Goal: Task Accomplishment & Management: Manage account settings

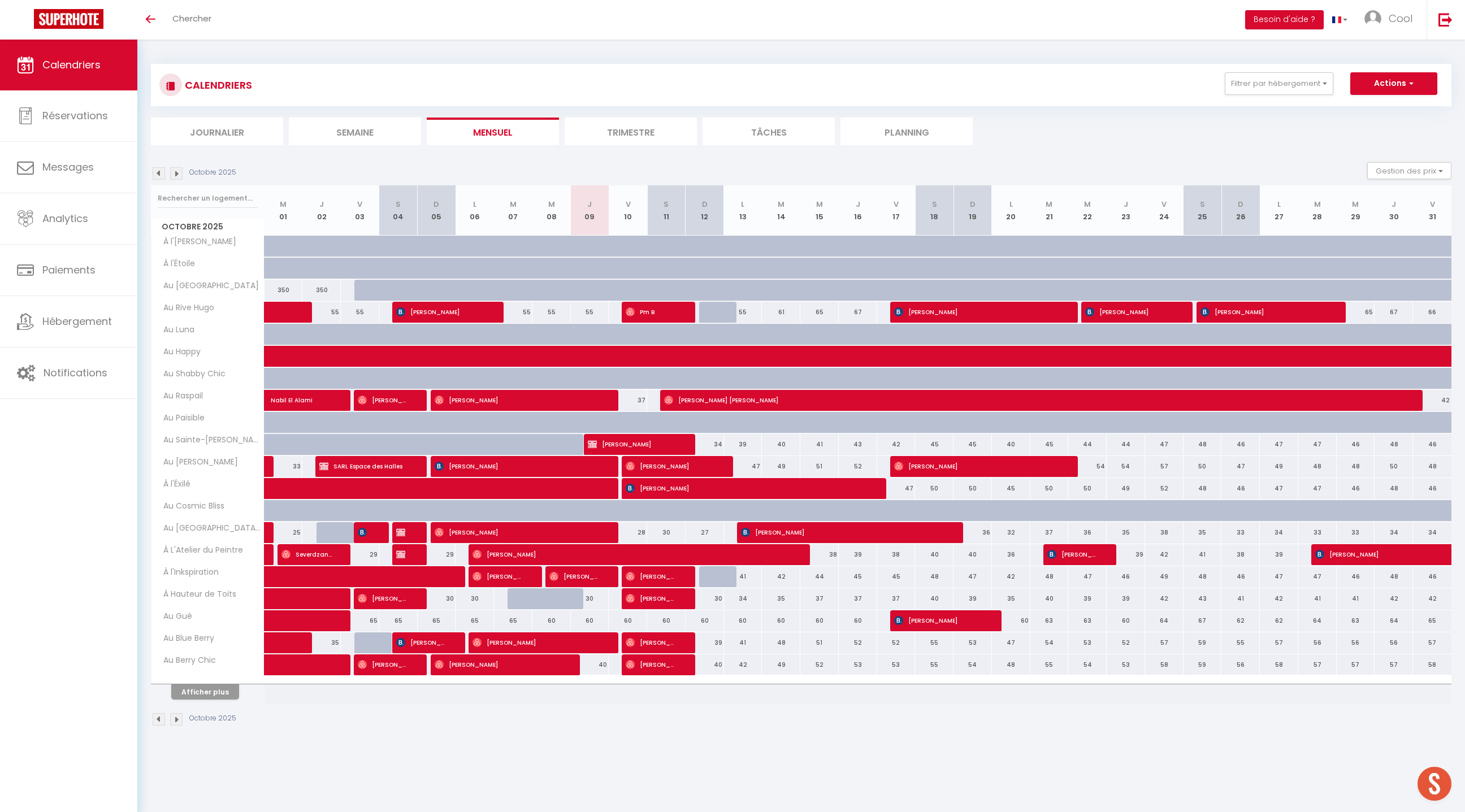
click at [931, 116] on div "CALENDRIERS Filtrer par hébergement Doux refuge Au doux refuge • SPA en option …" at bounding box center [801, 104] width 1301 height 81
click at [929, 120] on li "Planning" at bounding box center [907, 131] width 132 height 28
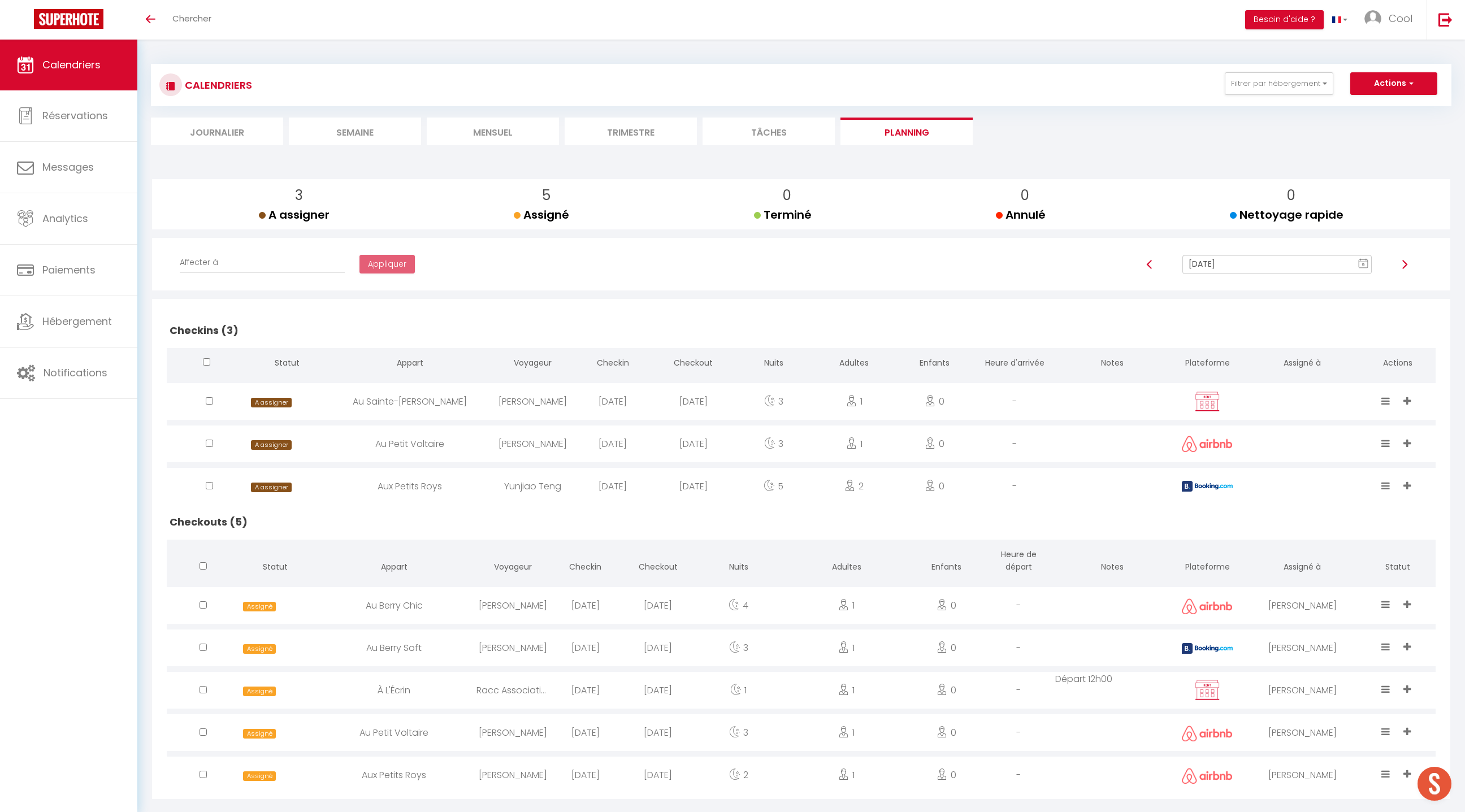
click at [1213, 262] on input "[DATE]" at bounding box center [1277, 265] width 190 height 19
click at [1336, 336] on td "10" at bounding box center [1337, 343] width 18 height 18
type input "[DATE]"
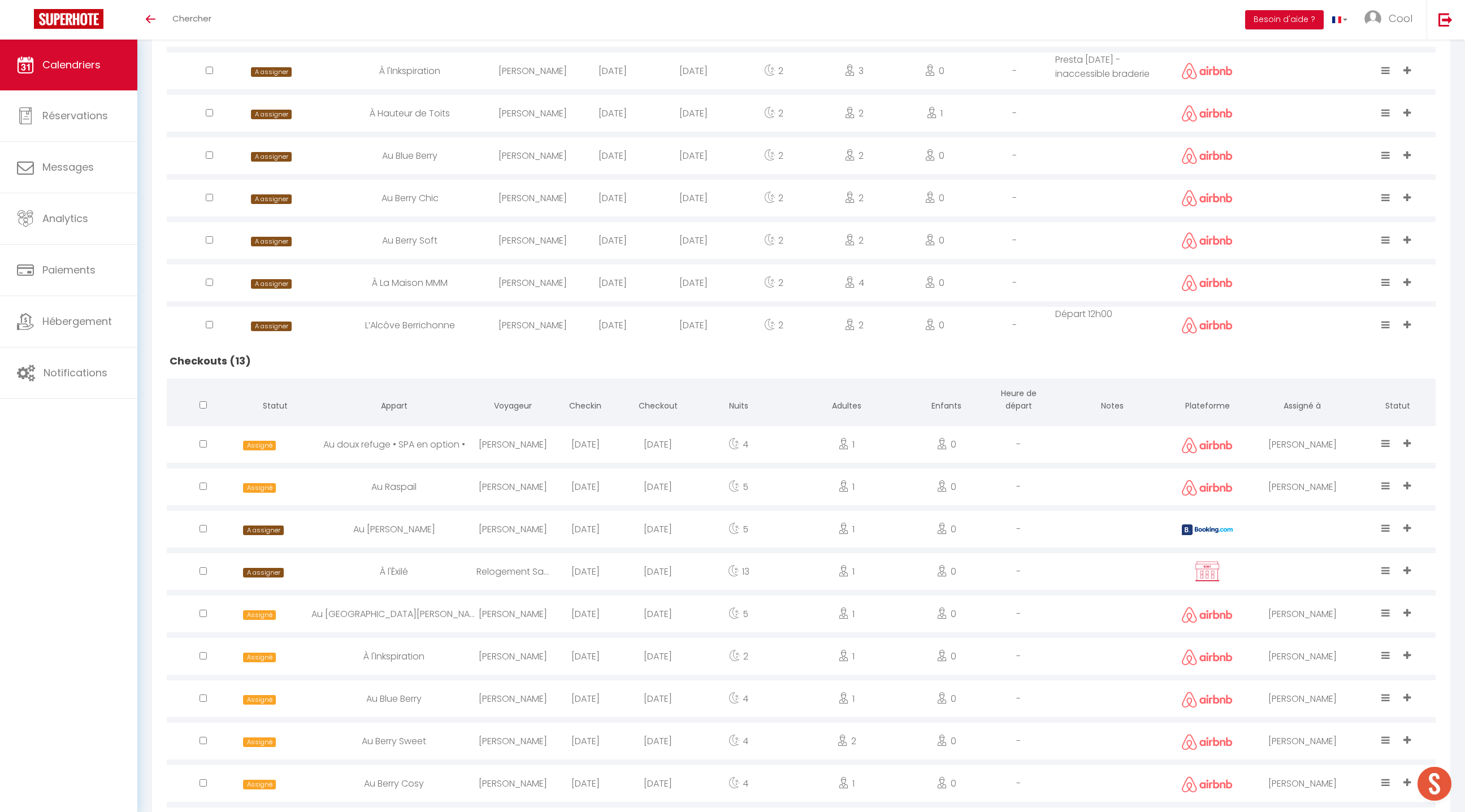
scroll to position [692, 0]
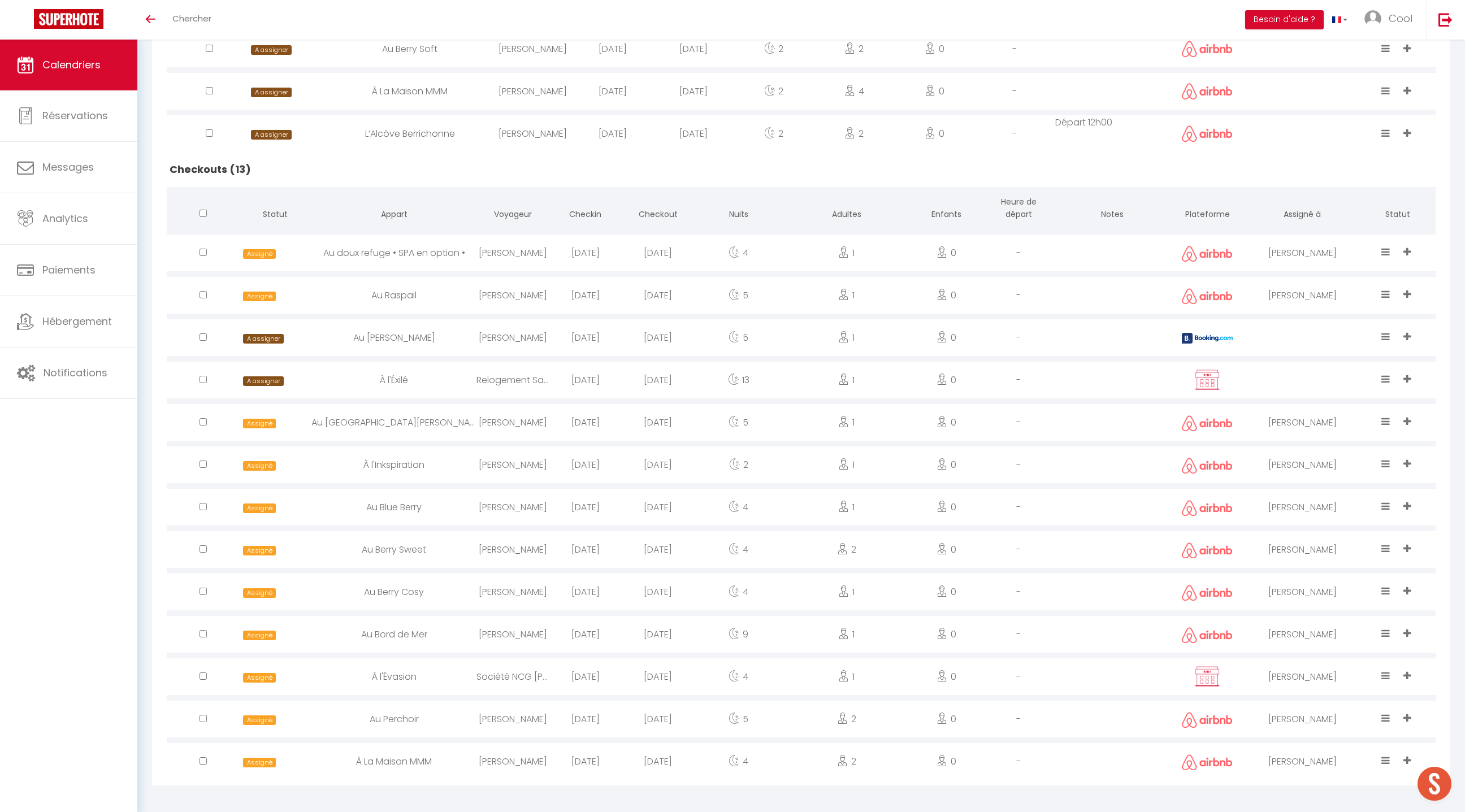
click at [1301, 256] on div "[PERSON_NAME]" at bounding box center [1302, 252] width 114 height 37
select select "0"
select select "1"
select select
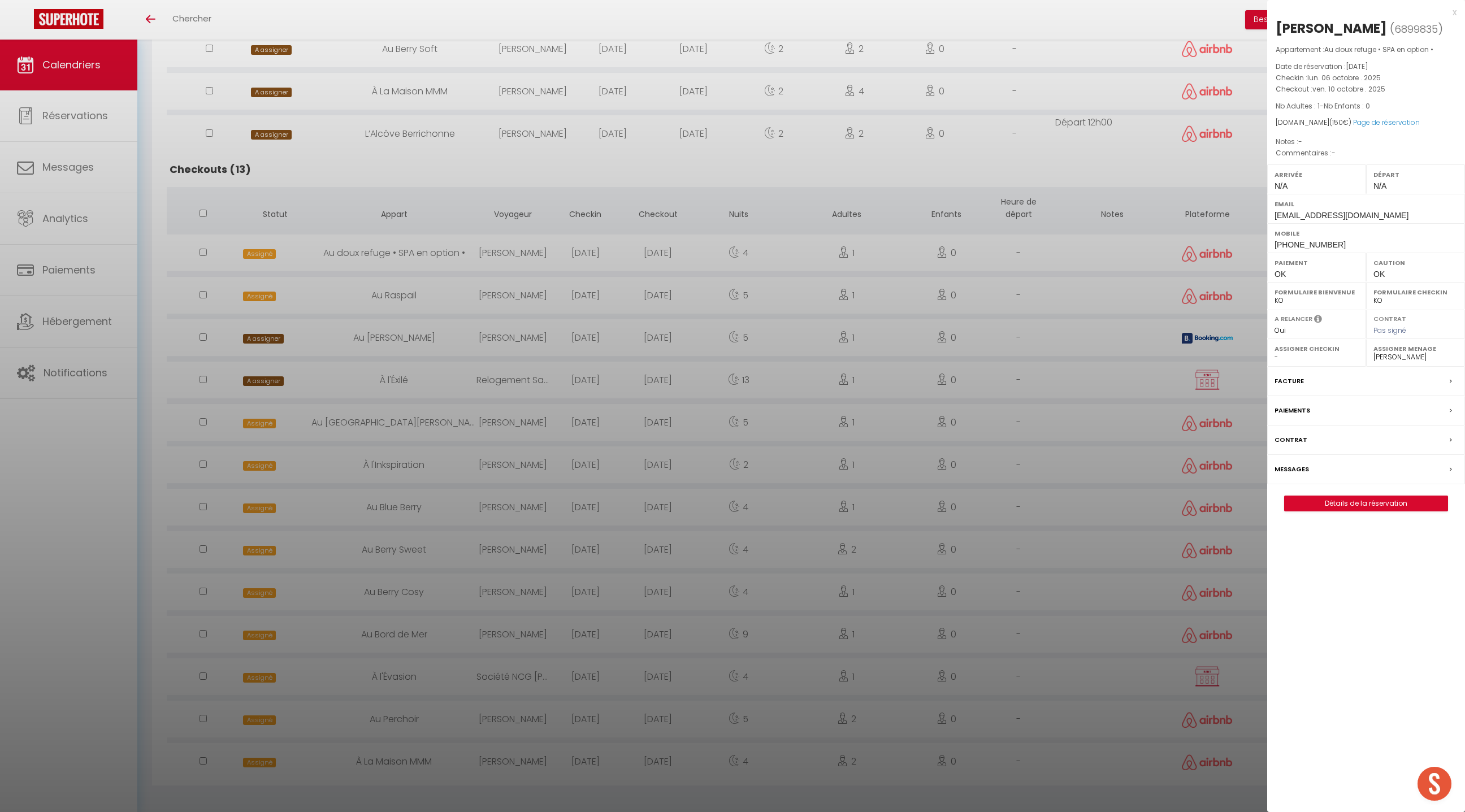
click at [1388, 355] on select "- [PERSON_NAME] [PERSON_NAME] [PERSON_NAME] [PERSON_NAME] Lebouiha [PERSON_NAME…" at bounding box center [1416, 357] width 84 height 10
click at [937, 495] on div at bounding box center [732, 406] width 1465 height 812
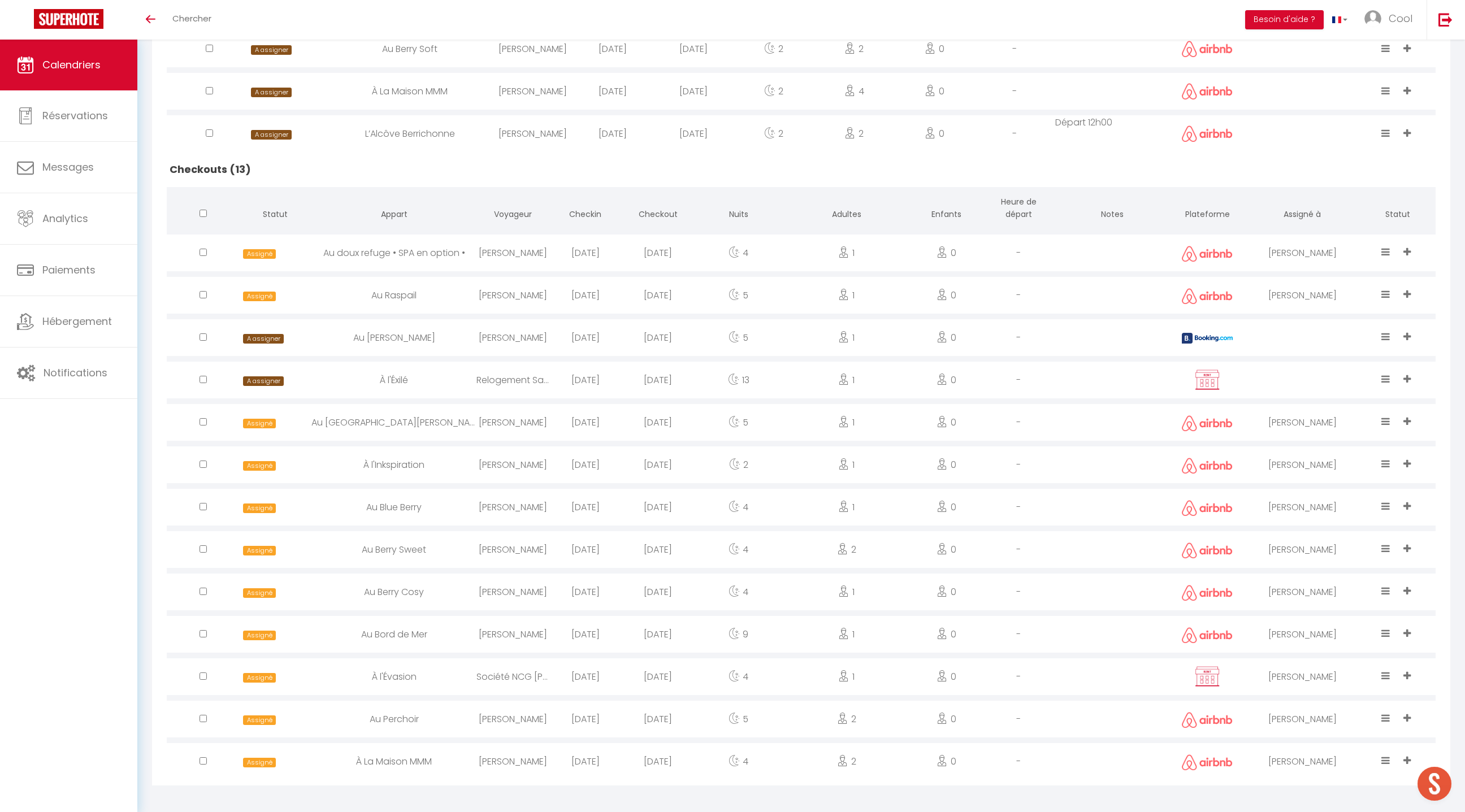
scroll to position [739, 0]
click at [1284, 253] on div "[PERSON_NAME]" at bounding box center [1302, 253] width 114 height 37
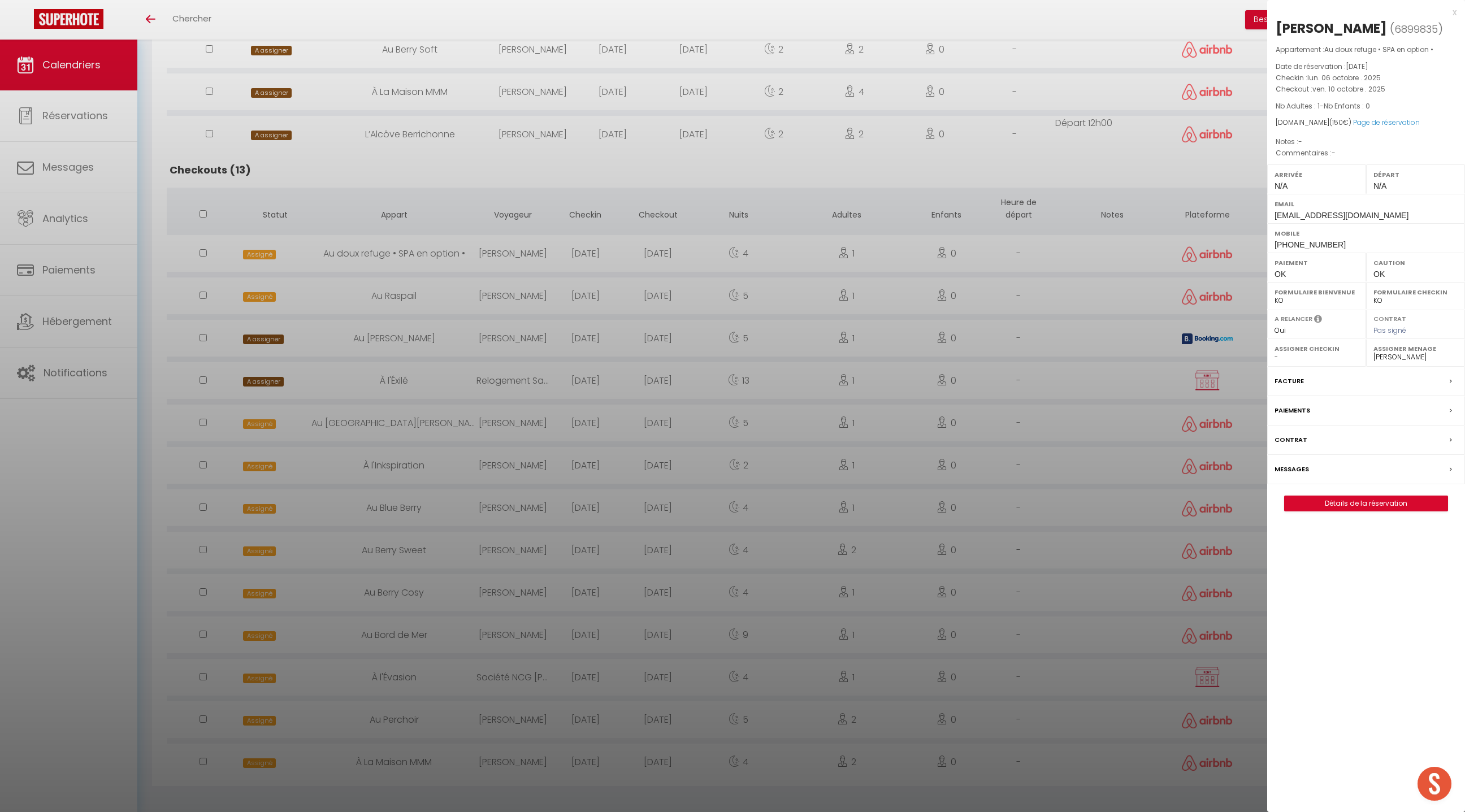
click at [1391, 352] on label "Assigner Menage" at bounding box center [1416, 349] width 84 height 11
click at [1391, 353] on select "- [PERSON_NAME] [PERSON_NAME] [PERSON_NAME] [PERSON_NAME] Lebouiha [PERSON_NAME…" at bounding box center [1416, 357] width 84 height 10
select select "49444"
click at [1373, 352] on select "- [PERSON_NAME] [PERSON_NAME] [PERSON_NAME] [PERSON_NAME] Lebouiha [PERSON_NAME…" at bounding box center [1416, 357] width 84 height 10
click at [966, 561] on div at bounding box center [732, 406] width 1465 height 812
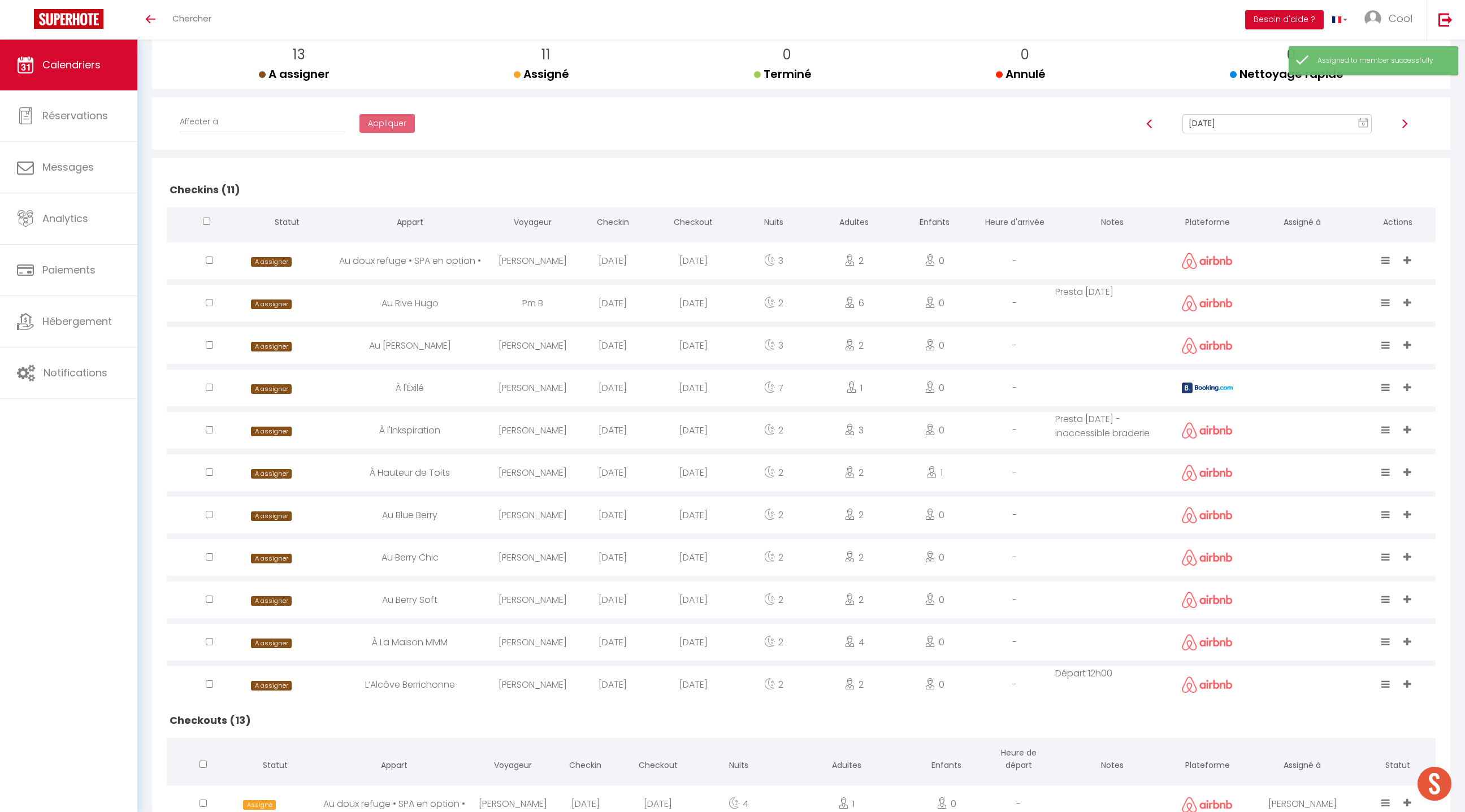
scroll to position [117, 0]
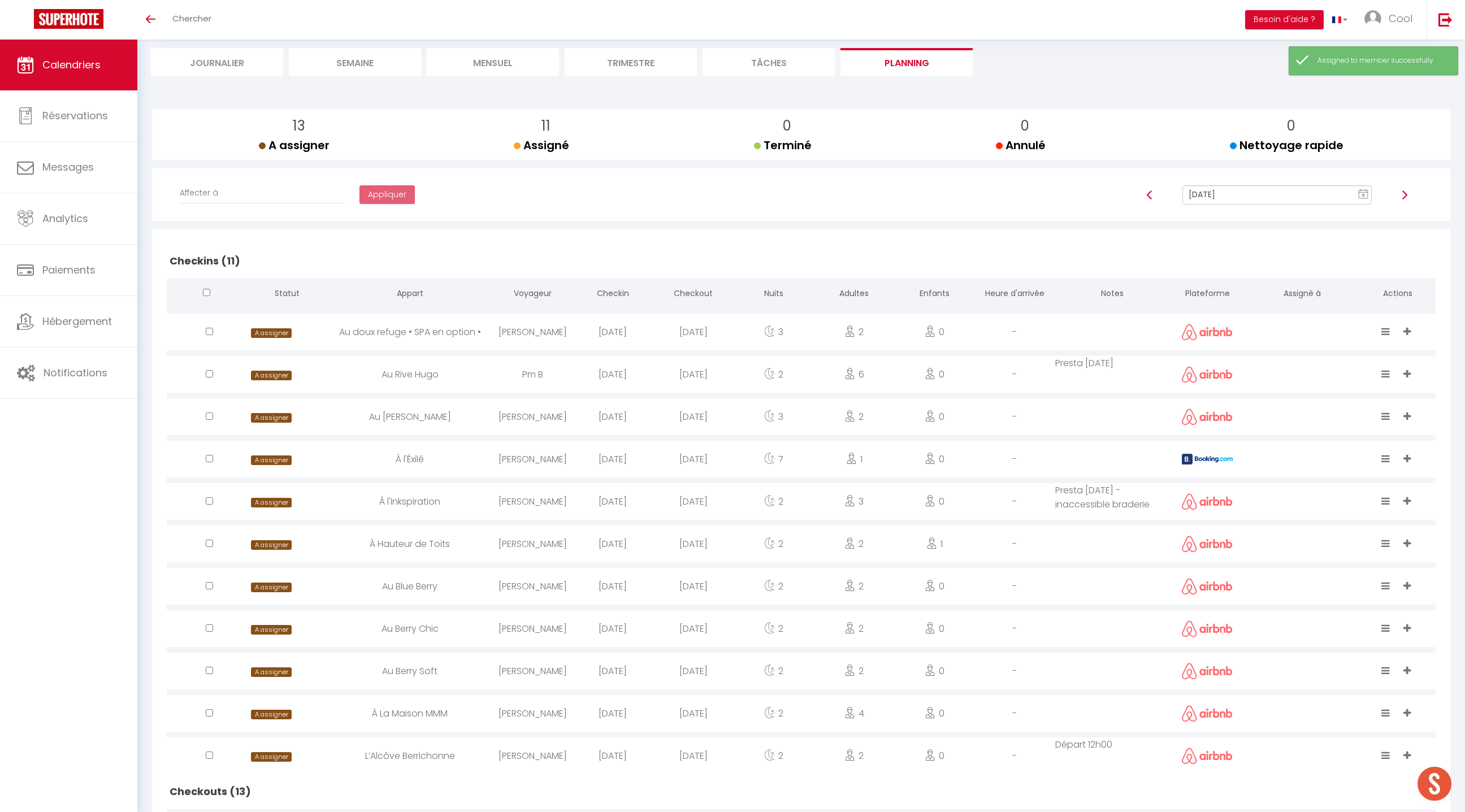
click at [1231, 193] on input "[DATE]" at bounding box center [1277, 195] width 190 height 19
click at [1324, 275] on td "9" at bounding box center [1319, 274] width 18 height 18
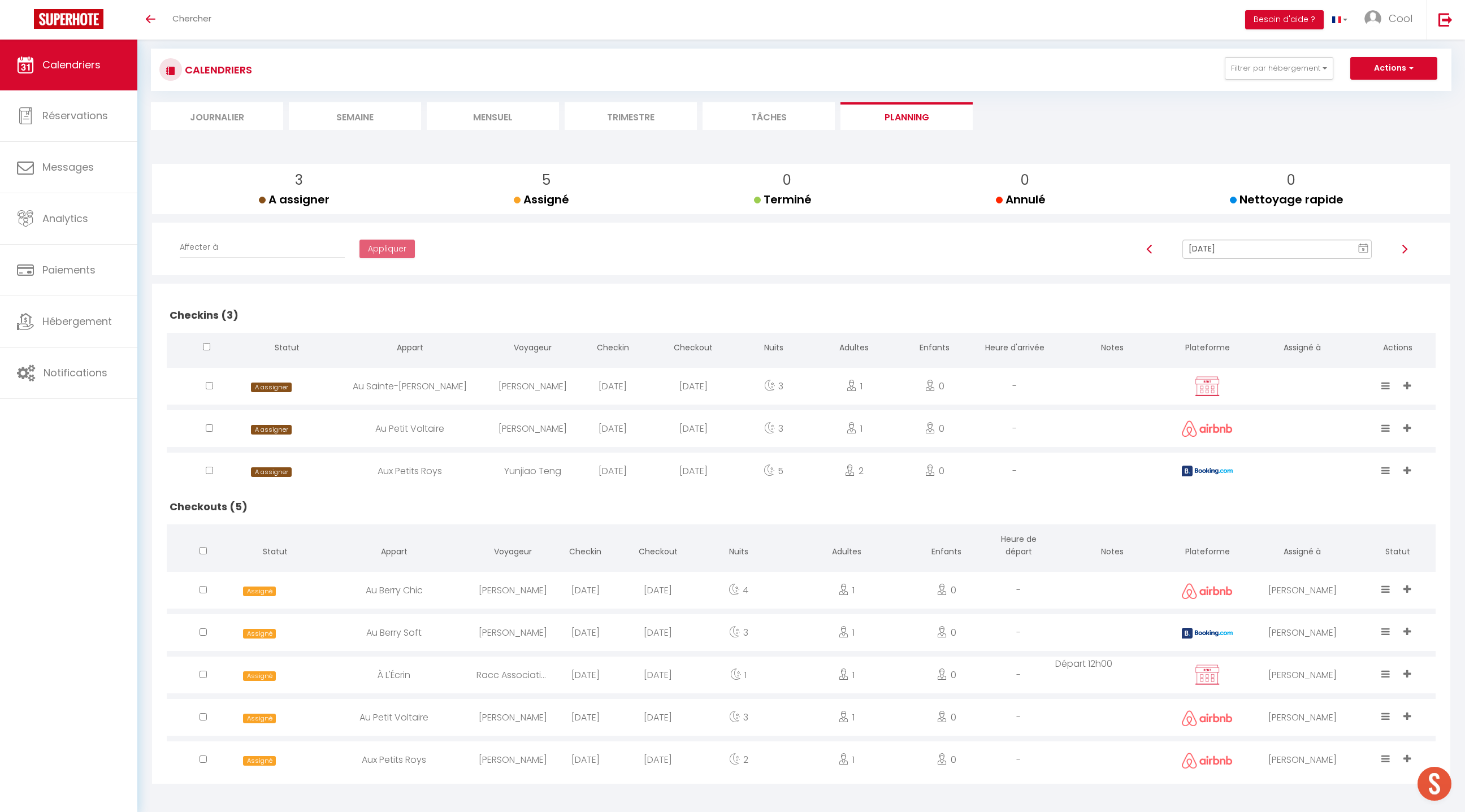
click at [1206, 254] on input "[DATE]" at bounding box center [1277, 249] width 190 height 19
click at [1351, 326] on td "11" at bounding box center [1355, 328] width 18 height 18
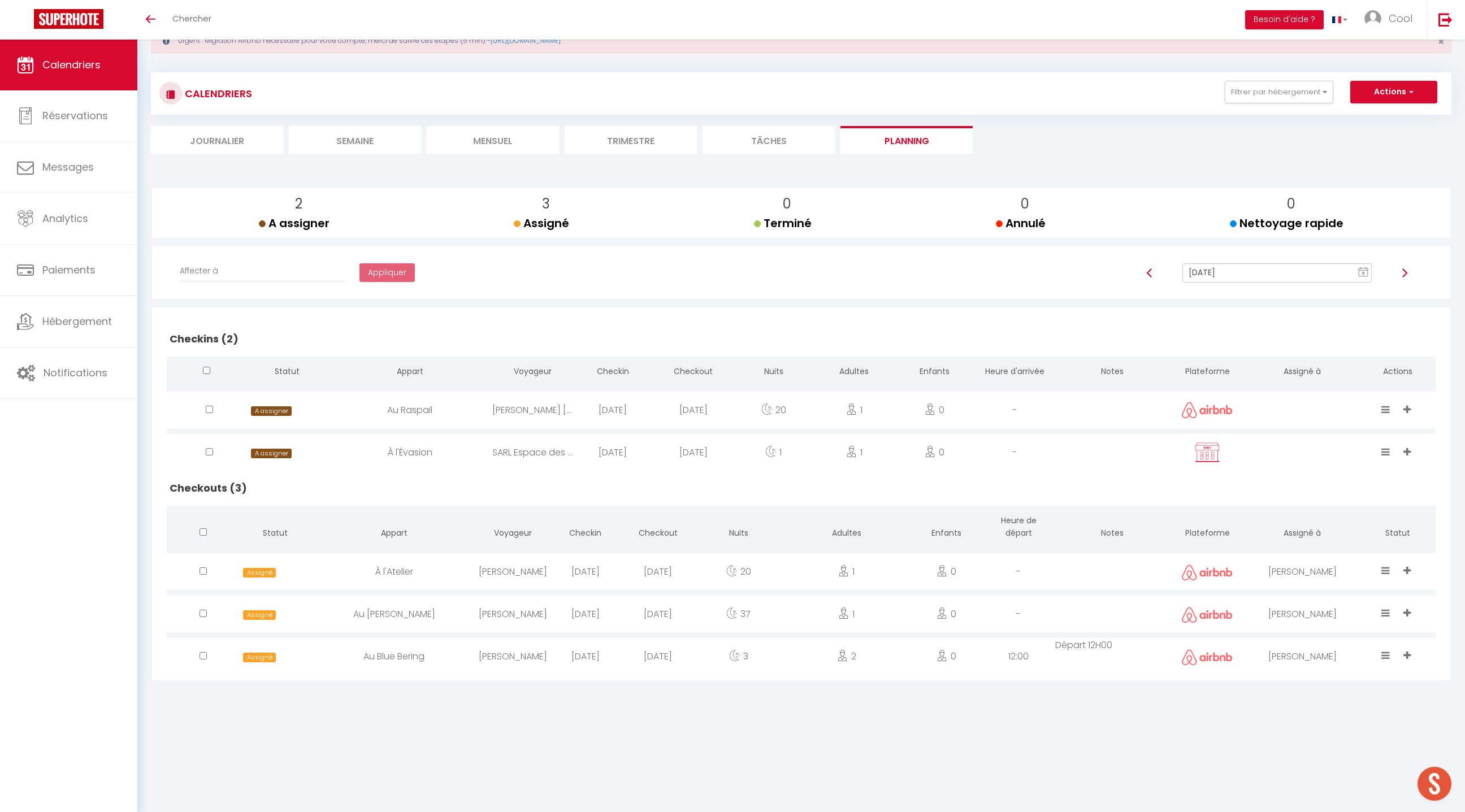
scroll to position [39, 0]
click at [1222, 279] on input "[DATE]" at bounding box center [1277, 274] width 190 height 19
click at [1243, 373] on td "12" at bounding box center [1247, 370] width 18 height 18
type input "[DATE]"
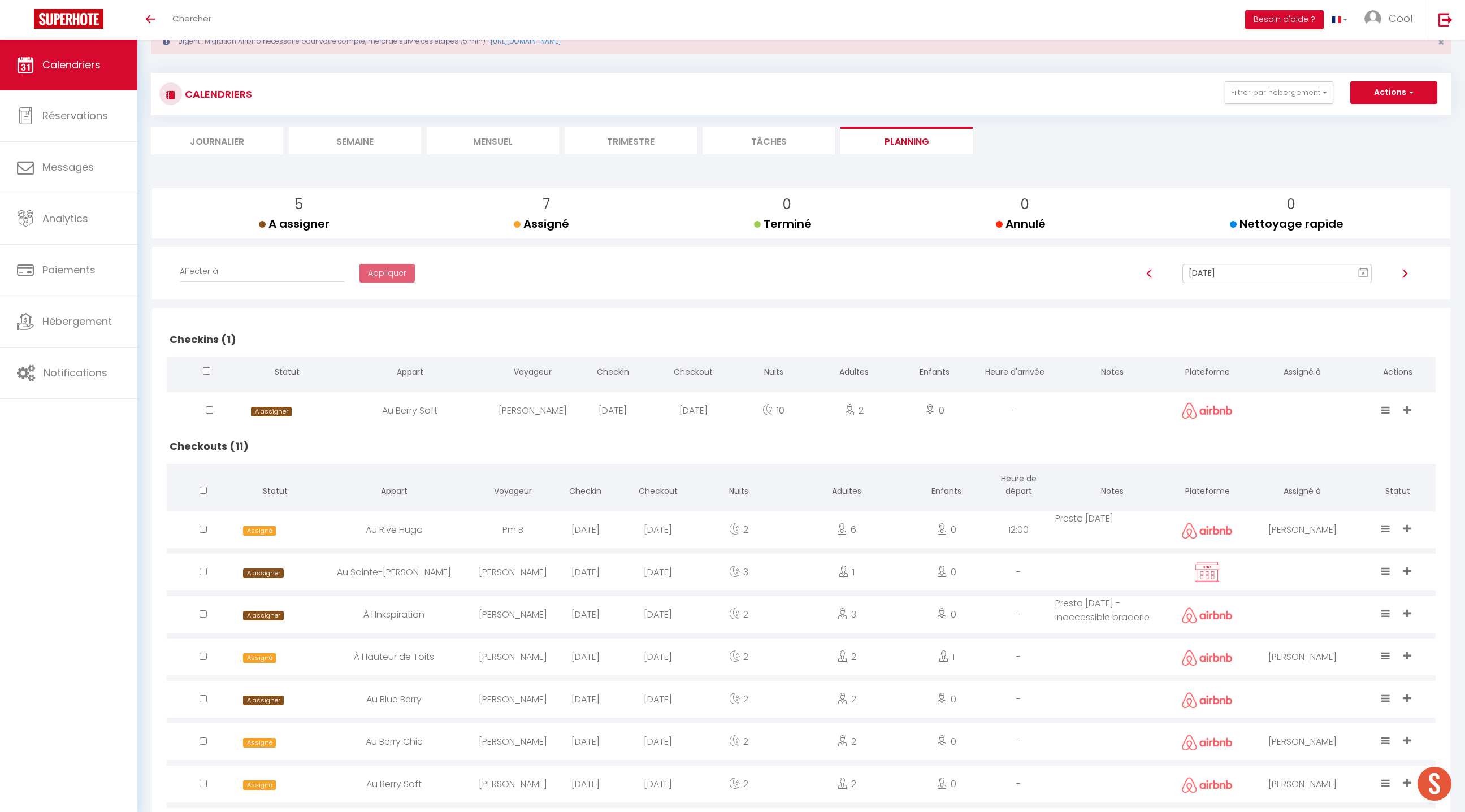
scroll to position [232, 0]
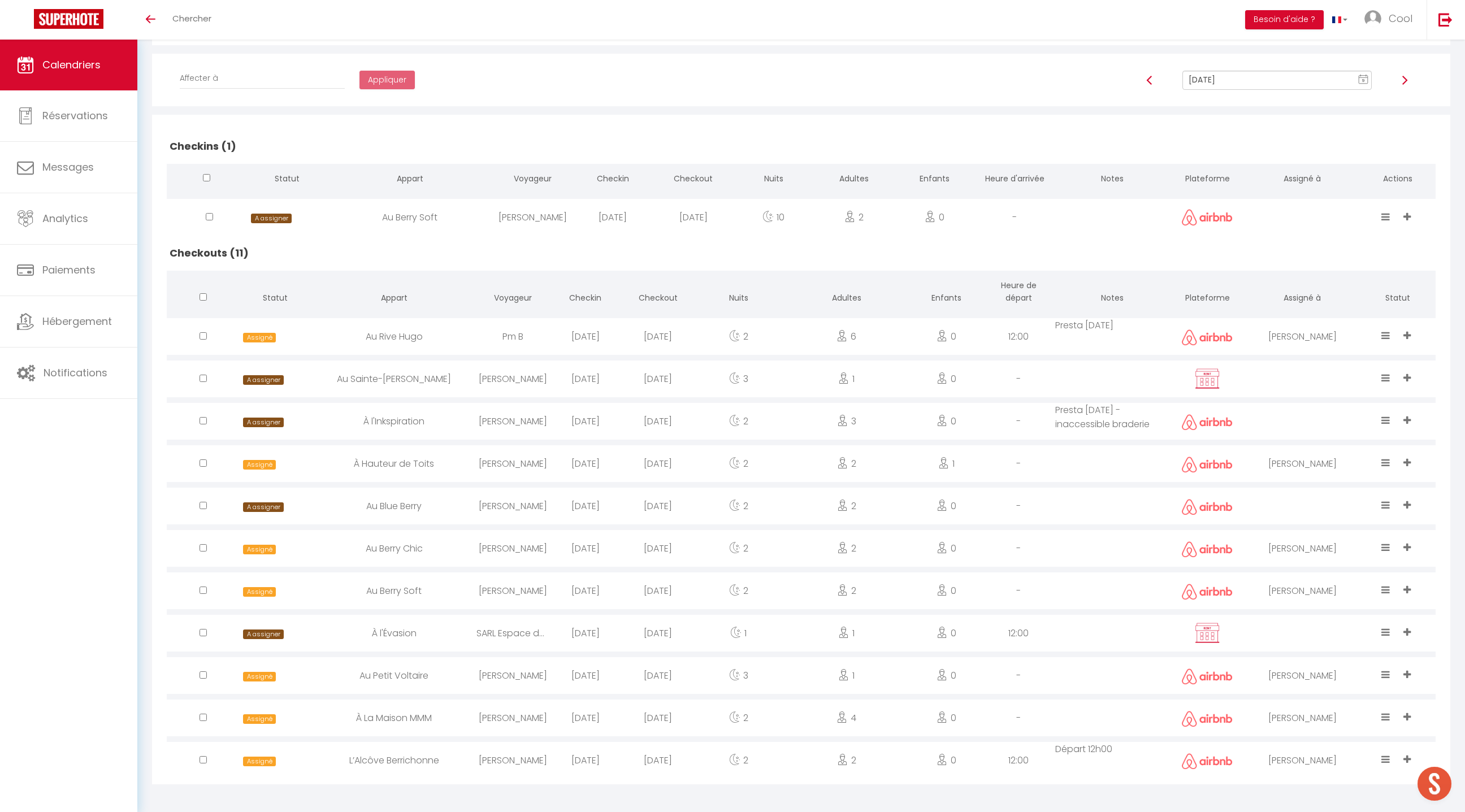
click at [1303, 514] on div at bounding box center [1302, 506] width 114 height 37
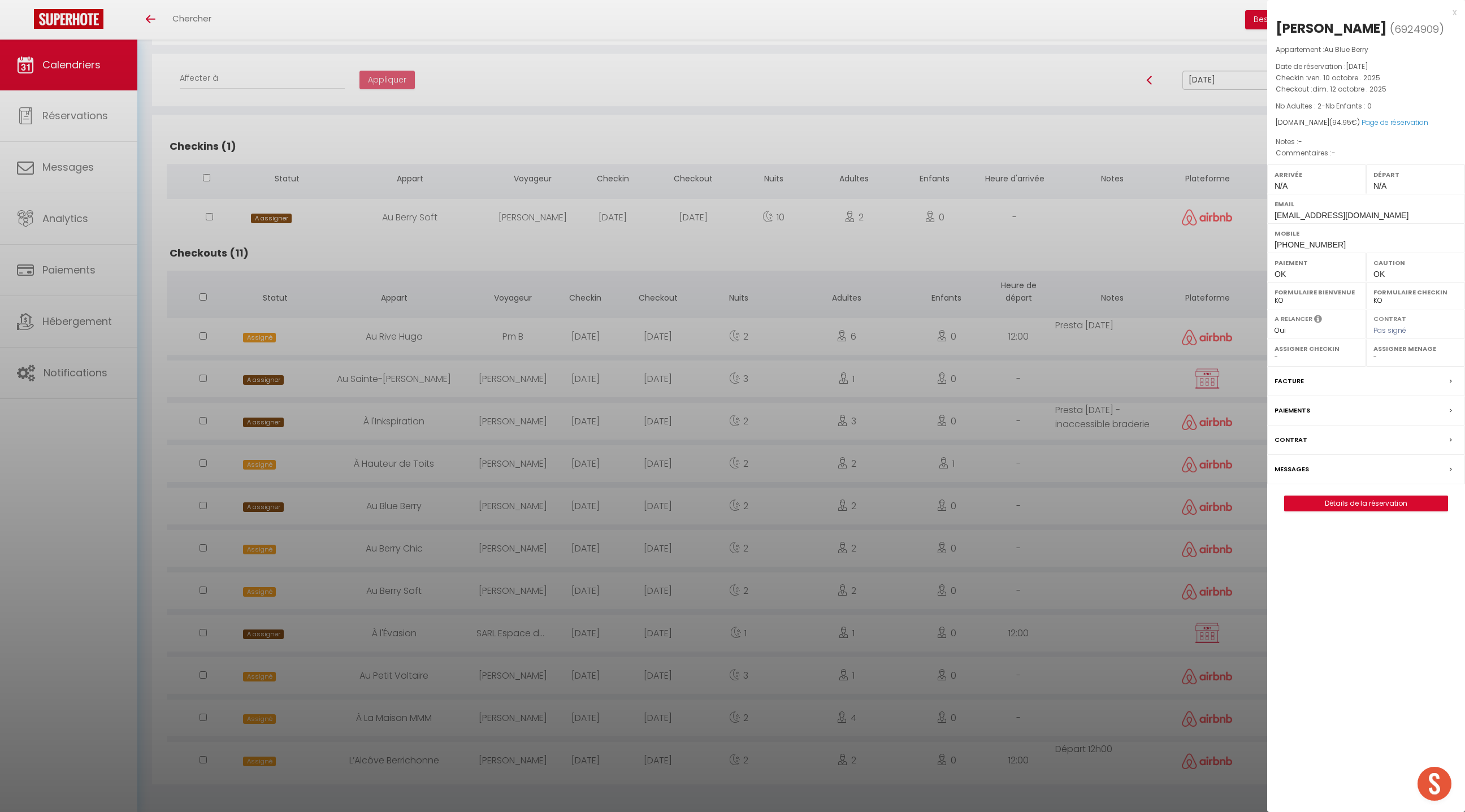
click at [1384, 356] on select "- [PERSON_NAME] [PERSON_NAME] [PERSON_NAME] [PERSON_NAME] Lebouiha [PERSON_NAME…" at bounding box center [1416, 357] width 84 height 10
select select "49444"
click at [1373, 352] on select "- [PERSON_NAME] [PERSON_NAME] [PERSON_NAME] [PERSON_NAME] Lebouiha [PERSON_NAME…" at bounding box center [1416, 357] width 84 height 10
click at [1005, 602] on div at bounding box center [732, 406] width 1465 height 812
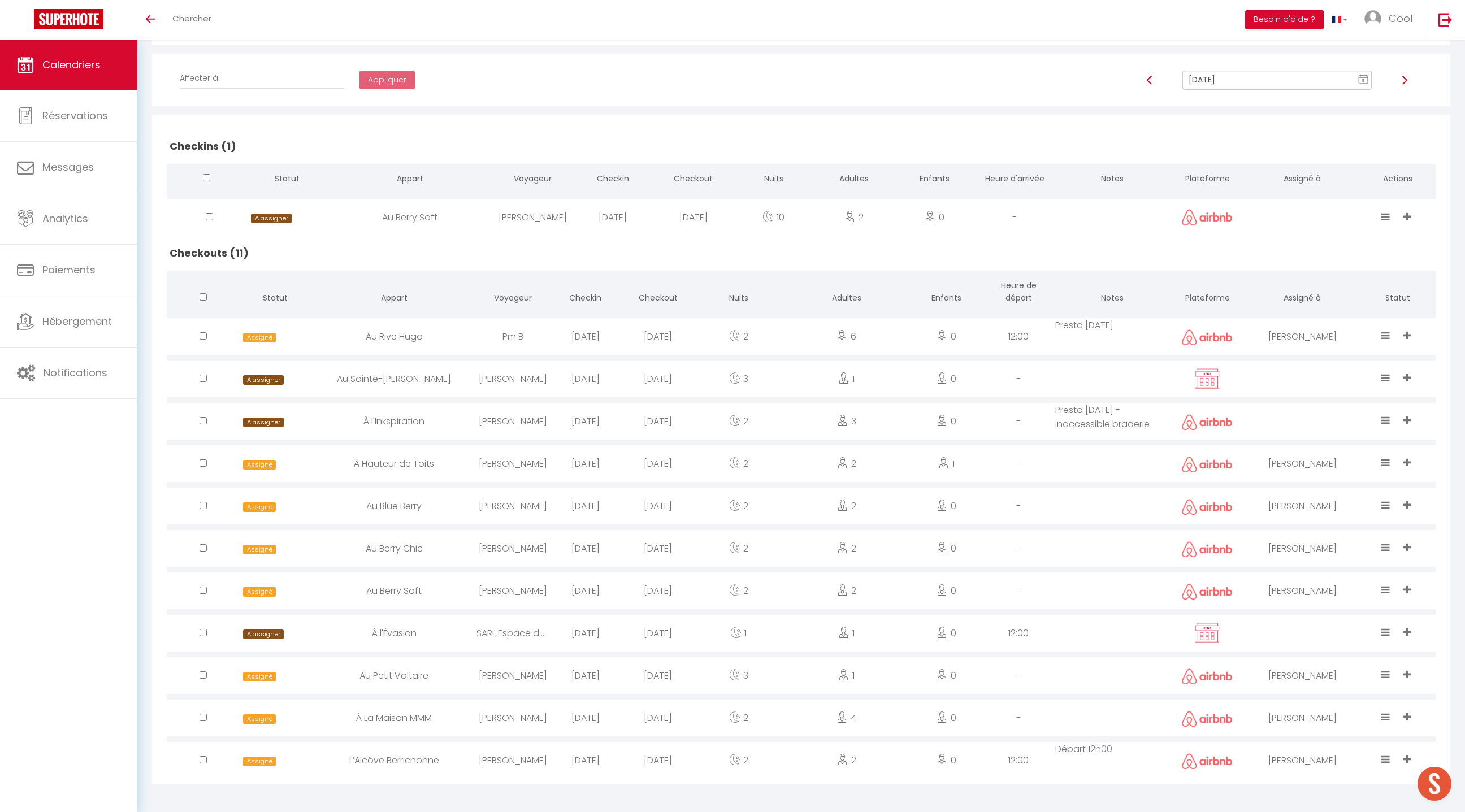
click at [1307, 340] on div "[PERSON_NAME]" at bounding box center [1302, 336] width 114 height 37
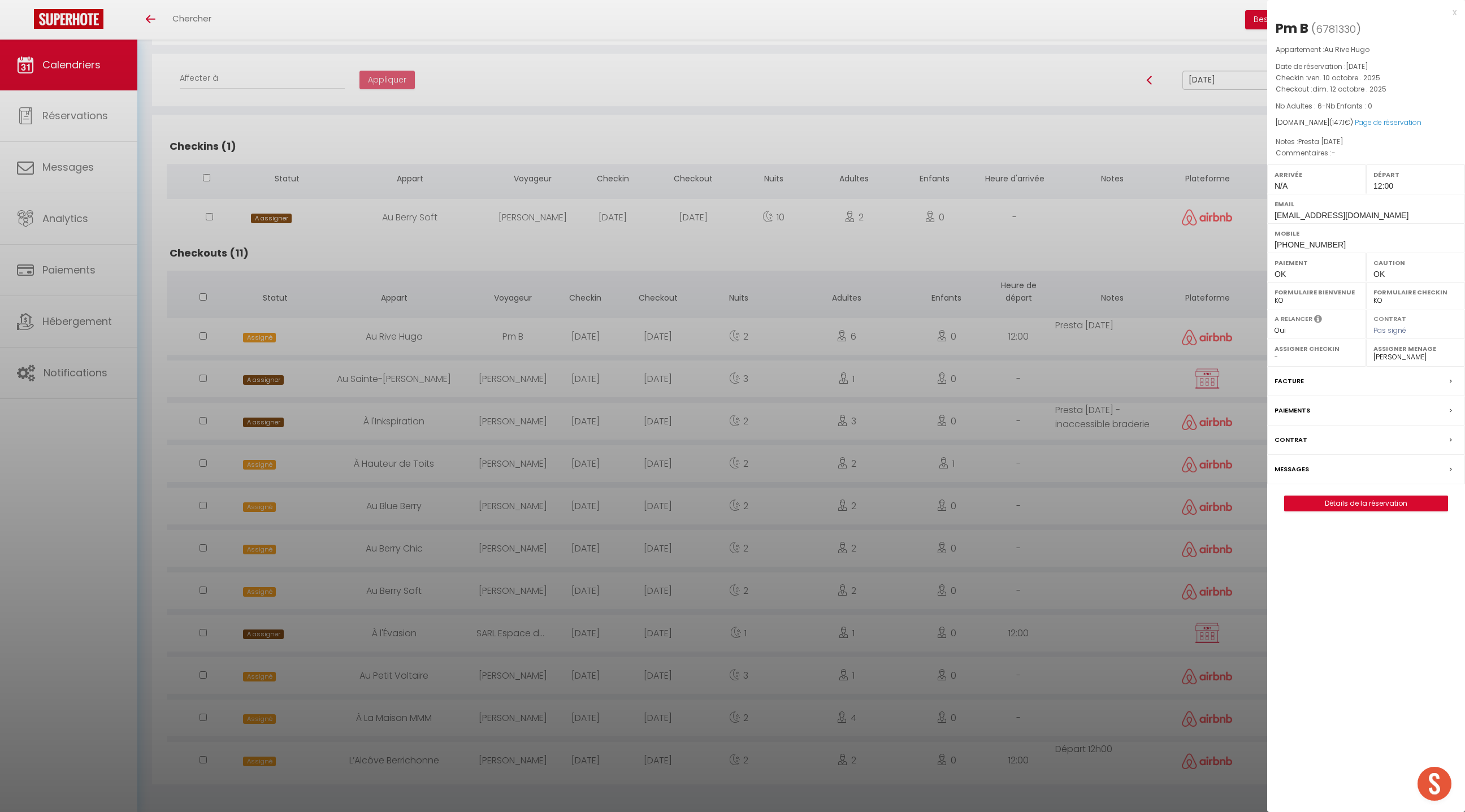
click at [1400, 349] on label "Assigner Menage" at bounding box center [1416, 349] width 84 height 11
click at [1396, 356] on select "- [PERSON_NAME] [PERSON_NAME] [PERSON_NAME] [PERSON_NAME] Lebouiha [PERSON_NAME…" at bounding box center [1416, 357] width 84 height 10
click at [1373, 352] on select "- [PERSON_NAME] [PERSON_NAME] [PERSON_NAME] [PERSON_NAME] Lebouiha [PERSON_NAME…" at bounding box center [1416, 357] width 84 height 10
click at [983, 511] on div at bounding box center [732, 406] width 1465 height 812
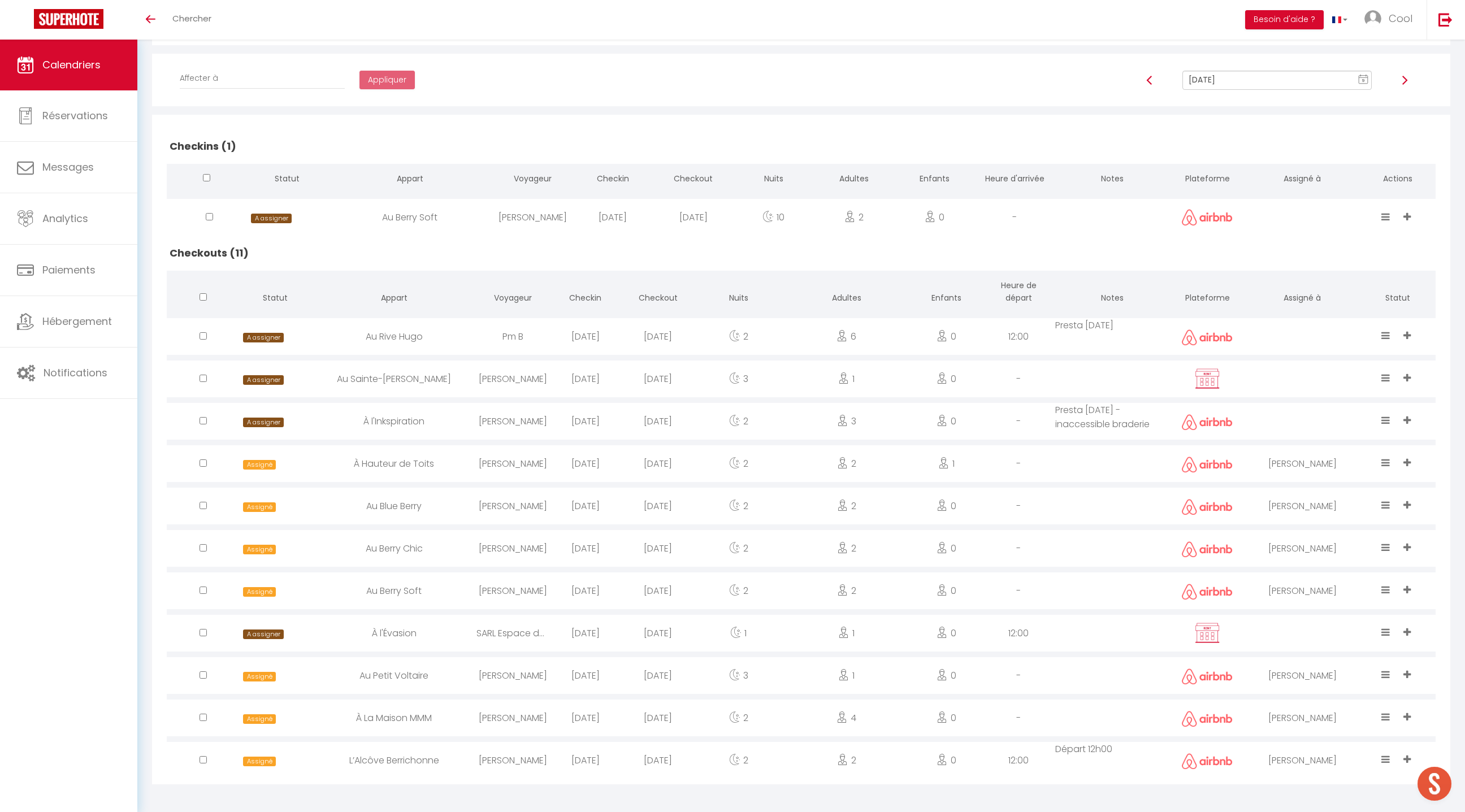
click at [1284, 630] on div at bounding box center [1302, 633] width 114 height 37
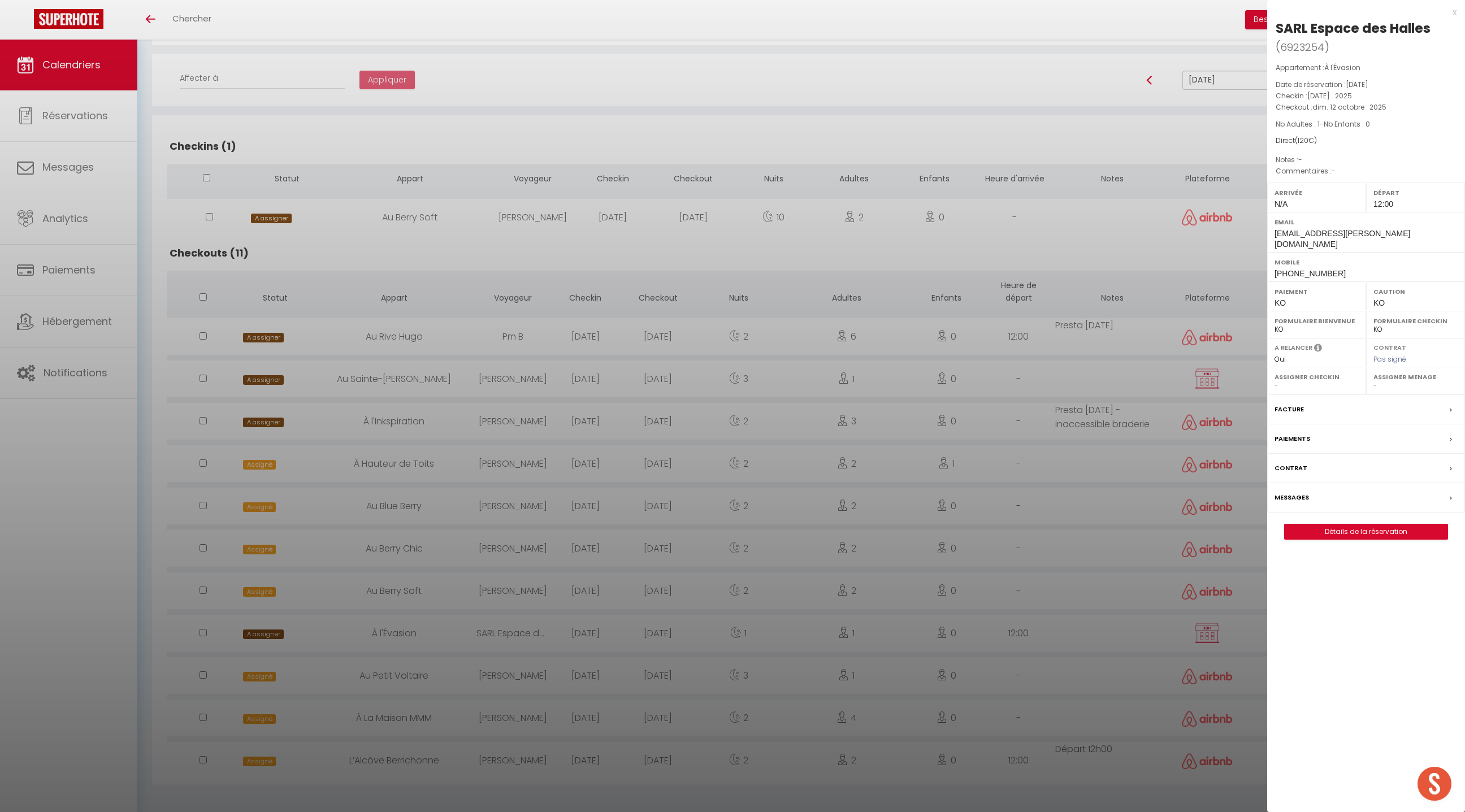
click at [1382, 380] on select "- [PERSON_NAME] [PERSON_NAME] [PERSON_NAME] [PERSON_NAME] Lebouiha [PERSON_NAME…" at bounding box center [1416, 386] width 84 height 10
select select "49444"
click at [1373, 380] on select "- [PERSON_NAME] [PERSON_NAME] [PERSON_NAME] [PERSON_NAME] Lebouiha [PERSON_NAME…" at bounding box center [1416, 386] width 84 height 10
